Goal: Check status

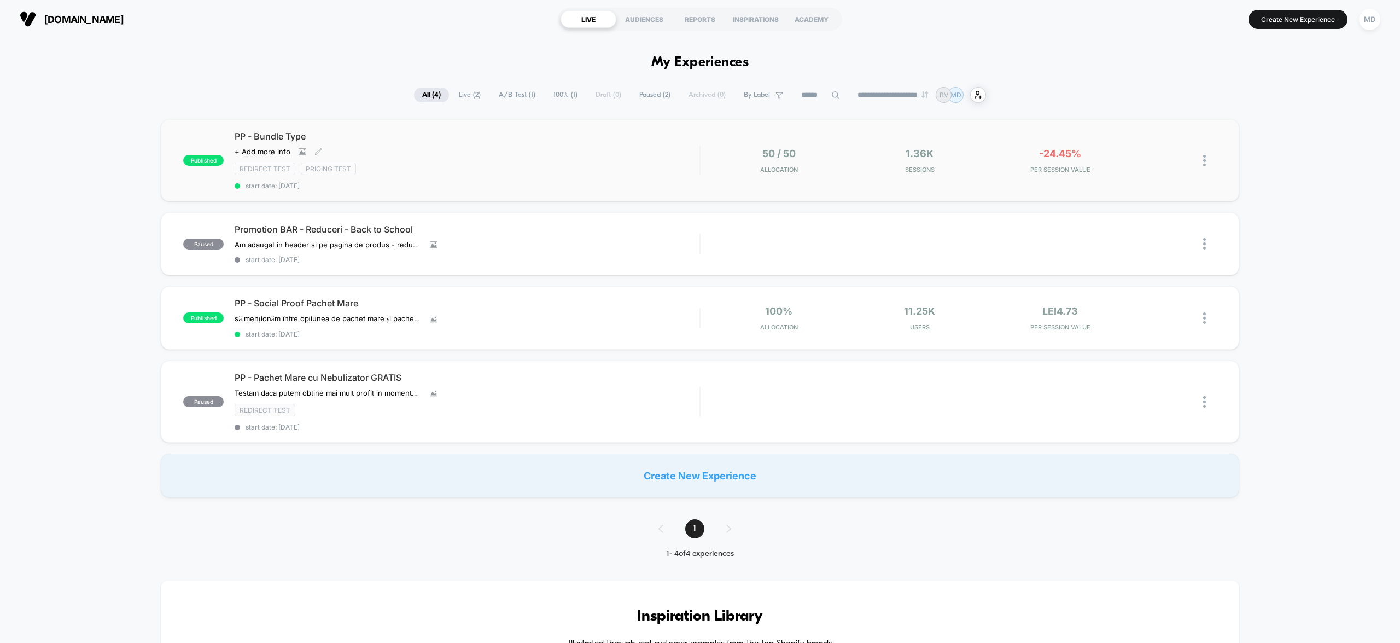
click at [589, 159] on div "PP - Bundle Type Click to view images Click to edit experience details + Add mo…" at bounding box center [467, 160] width 465 height 59
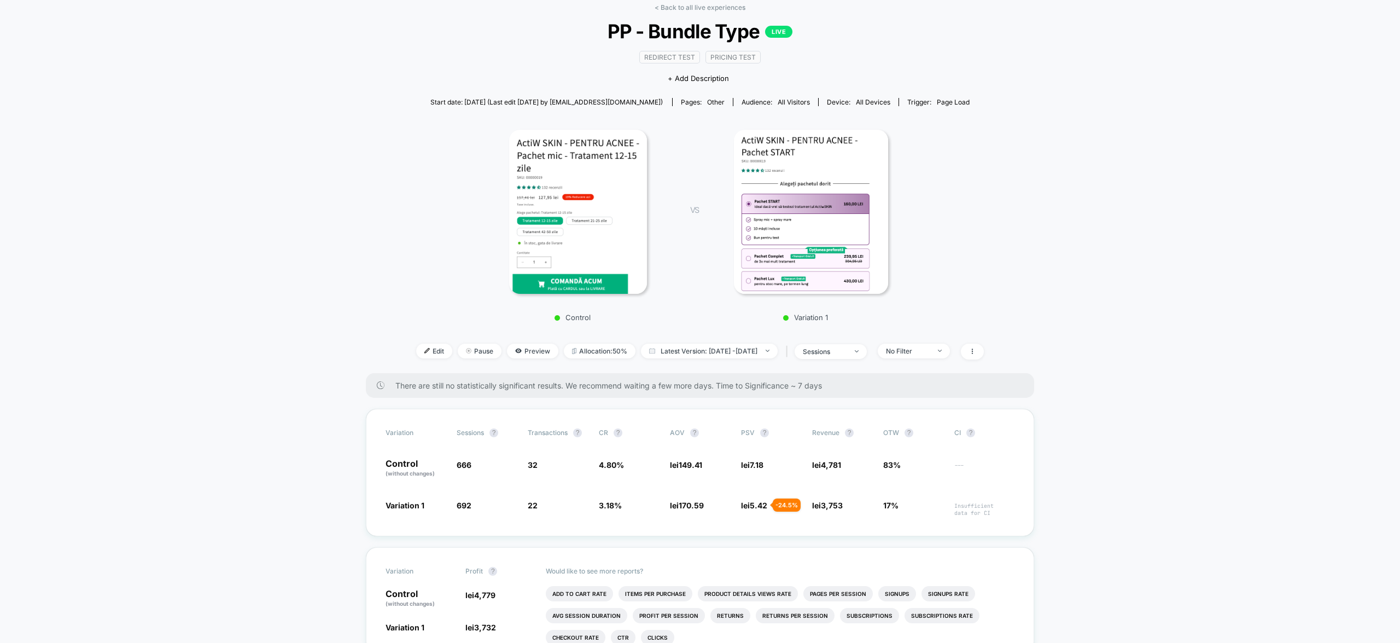
scroll to position [52, 0]
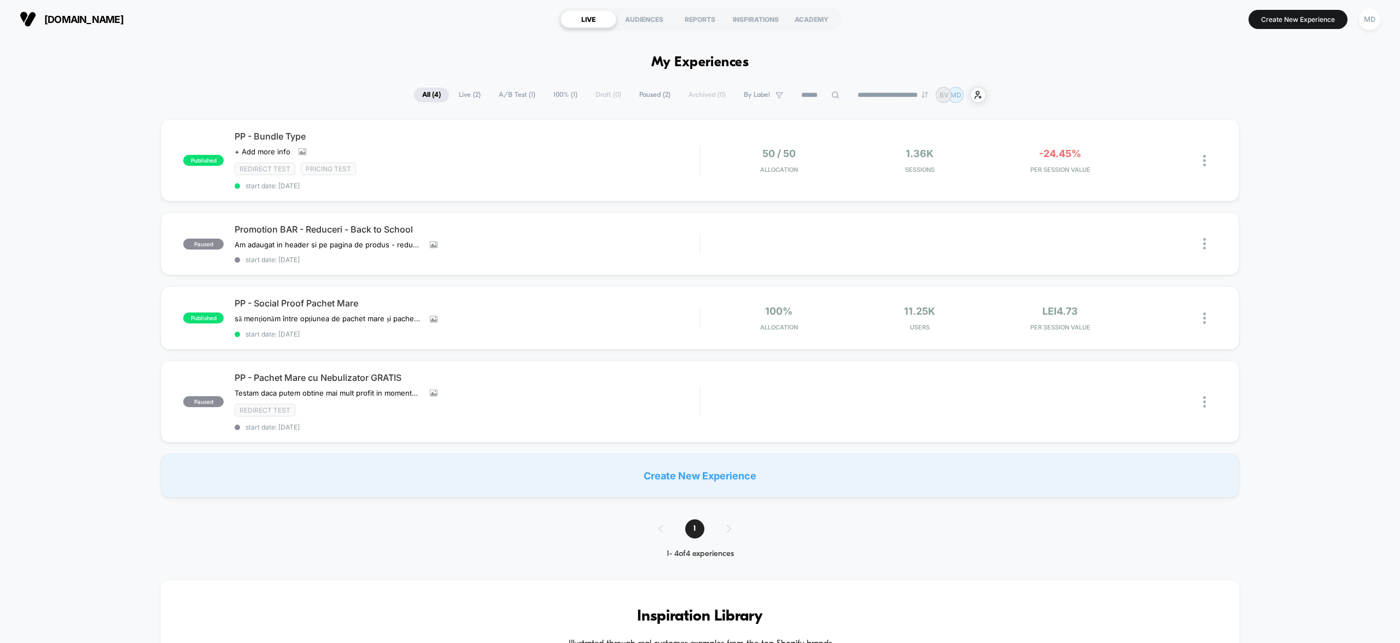
scroll to position [25, 0]
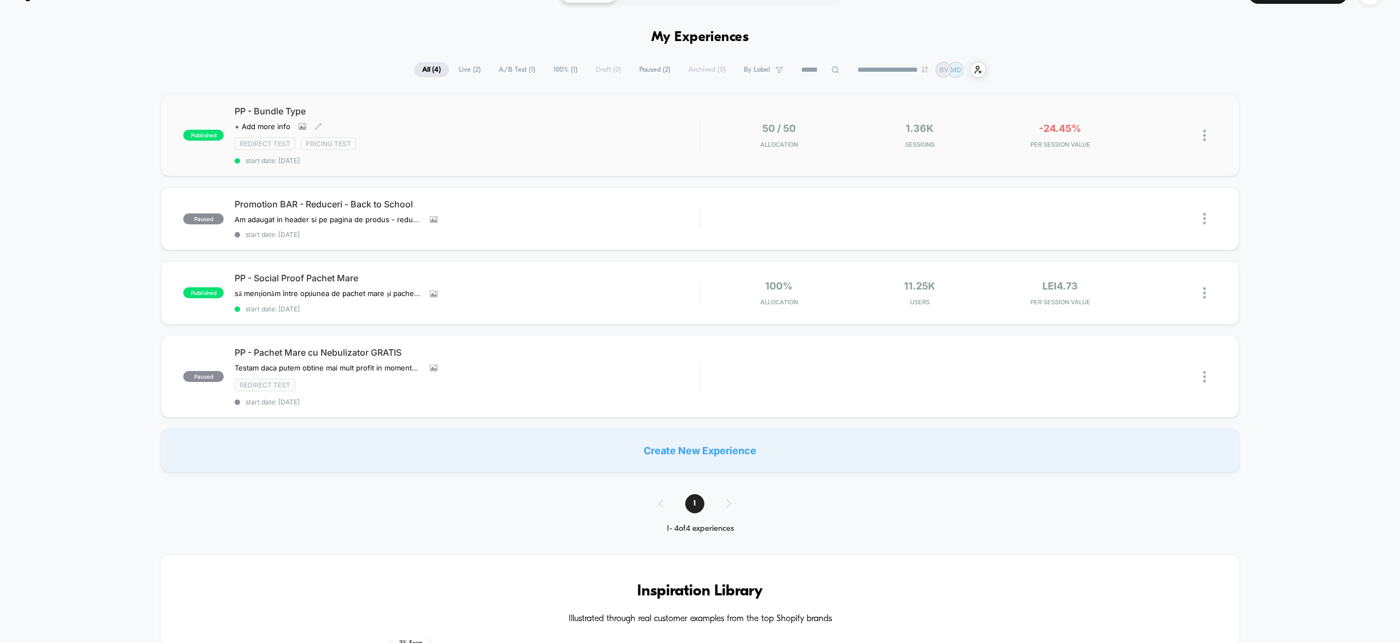
click at [632, 128] on div "PP - Bundle Type Click to view images Click to edit experience details + Add mo…" at bounding box center [467, 135] width 465 height 59
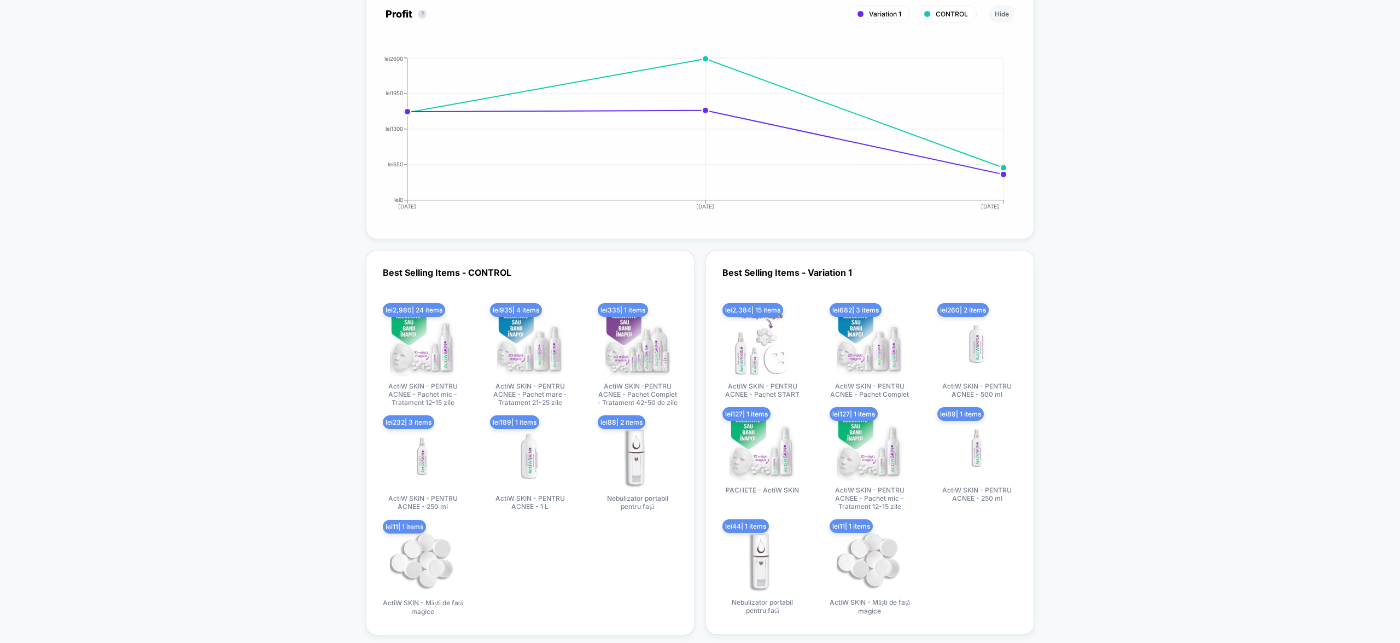
scroll to position [1579, 0]
